Goal: Information Seeking & Learning: Learn about a topic

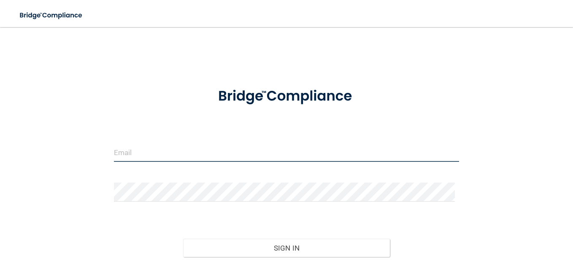
click at [175, 151] on input "email" at bounding box center [286, 152] width 345 height 19
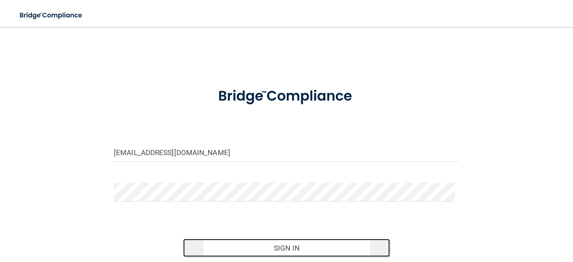
click at [289, 246] on button "Sign In" at bounding box center [286, 247] width 207 height 19
click at [282, 256] on button "Sign In" at bounding box center [286, 247] width 207 height 19
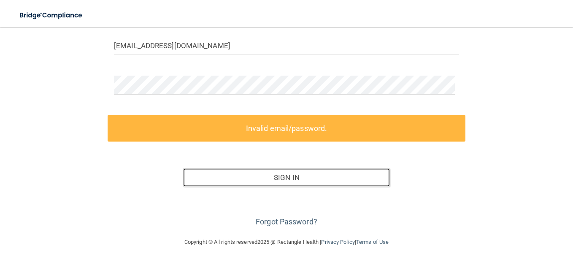
scroll to position [68, 0]
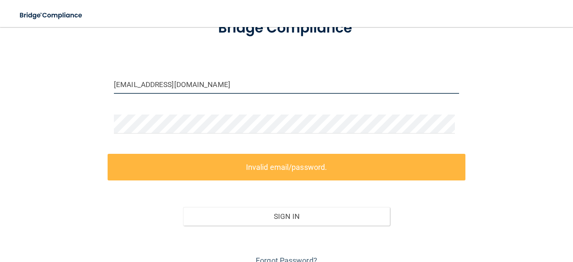
click at [260, 79] on input "[EMAIL_ADDRESS][DOMAIN_NAME]" at bounding box center [286, 84] width 345 height 19
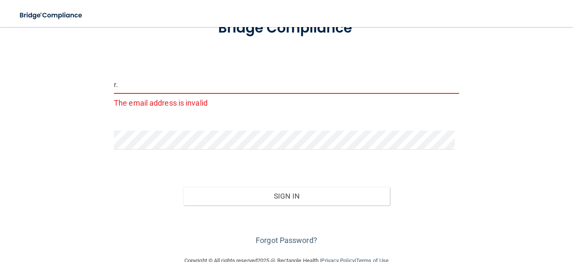
type input "r"
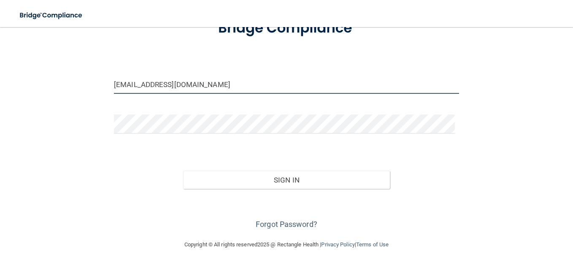
type input "[EMAIL_ADDRESS][DOMAIN_NAME]"
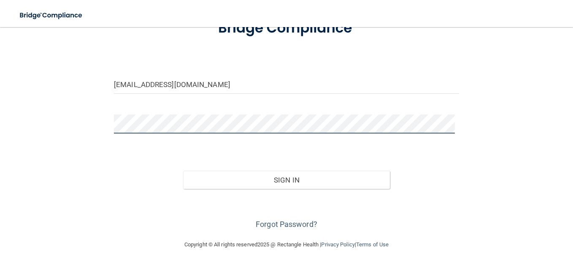
click at [183, 170] on button "Sign In" at bounding box center [286, 179] width 207 height 19
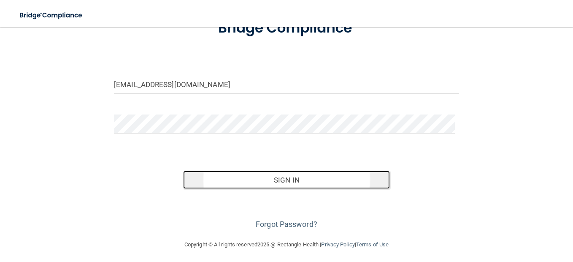
click at [294, 178] on button "Sign In" at bounding box center [286, 179] width 207 height 19
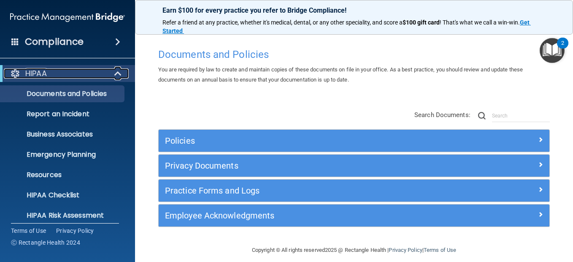
click at [119, 75] on span at bounding box center [118, 73] width 7 height 10
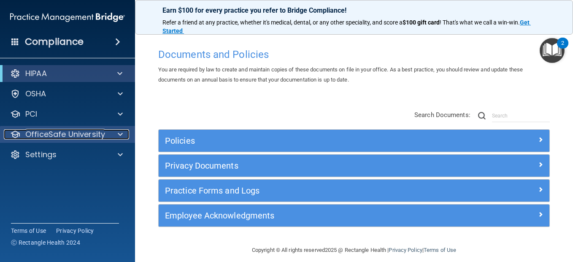
click at [121, 137] on span at bounding box center [120, 134] width 5 height 10
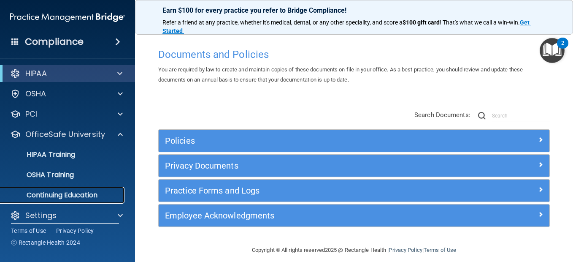
click at [92, 195] on p "Continuing Education" at bounding box center [62, 195] width 115 height 8
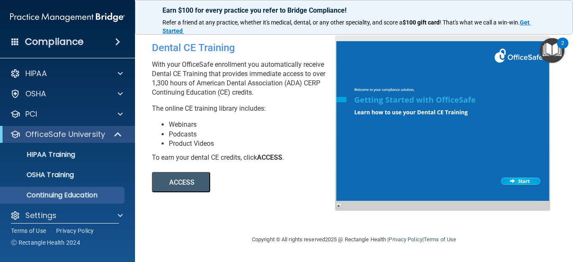
click at [186, 178] on button "ACCESS" at bounding box center [181, 182] width 58 height 20
